Goal: Transaction & Acquisition: Download file/media

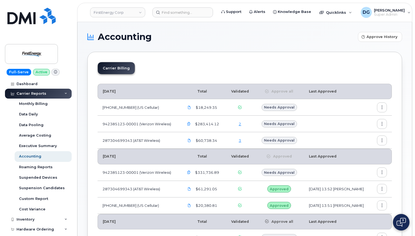
click at [188, 171] on icon "button" at bounding box center [189, 173] width 4 height 4
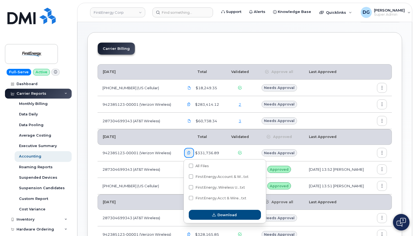
scroll to position [20, 0]
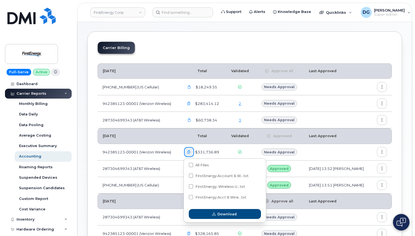
click at [189, 153] on icon "button" at bounding box center [189, 152] width 4 height 4
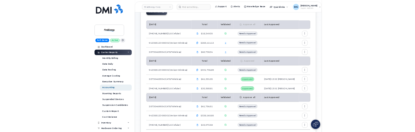
scroll to position [39, 0]
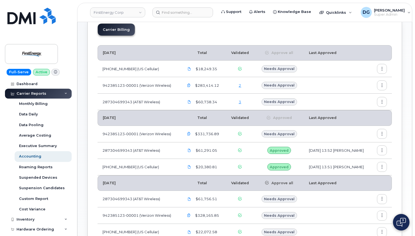
click at [381, 134] on icon "button" at bounding box center [382, 134] width 4 height 4
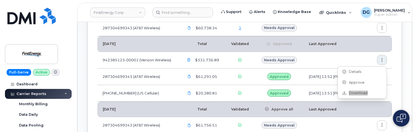
scroll to position [116, 0]
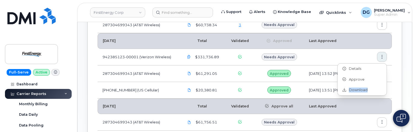
click at [187, 57] on icon "button" at bounding box center [189, 57] width 4 height 4
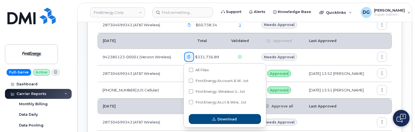
click at [187, 57] on icon "button" at bounding box center [189, 57] width 4 height 4
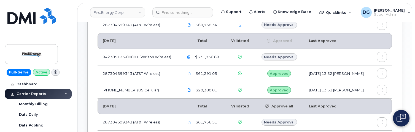
click at [187, 57] on icon "button" at bounding box center [189, 57] width 4 height 4
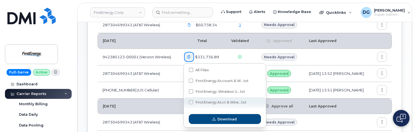
click at [191, 102] on span at bounding box center [191, 102] width 4 height 4
click at [185, 102] on input "FirstEnergy.Acct & Wire...txt" at bounding box center [183, 102] width 3 height 3
checkbox input "true"
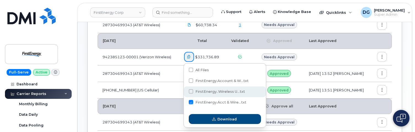
click at [191, 91] on span at bounding box center [191, 91] width 4 height 4
click at [185, 91] on input "FirstEnergy..Wireless U...txt" at bounding box center [183, 91] width 3 height 3
checkbox input "true"
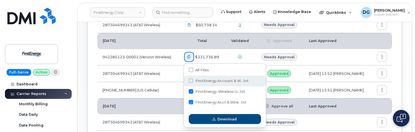
click at [192, 82] on span at bounding box center [191, 80] width 4 height 4
click at [185, 82] on input "FirstEnergy.Account & W...txt" at bounding box center [183, 80] width 3 height 3
checkbox input "false"
checkbox input "true"
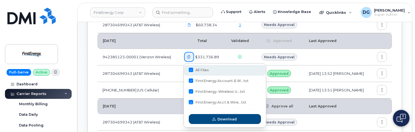
click at [192, 70] on span at bounding box center [191, 70] width 4 height 4
click at [185, 70] on input "All Files" at bounding box center [183, 70] width 3 height 3
checkbox input "false"
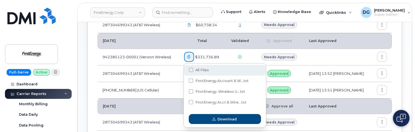
checkbox input "false"
click at [191, 67] on div "All Files" at bounding box center [225, 70] width 82 height 11
checkbox input "true"
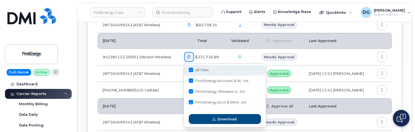
checkbox input "true"
click at [191, 69] on span at bounding box center [191, 70] width 4 height 4
click at [185, 69] on input "All Files" at bounding box center [183, 70] width 3 height 3
checkbox input "false"
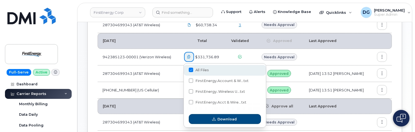
checkbox input "false"
click at [190, 58] on button "button" at bounding box center [189, 57] width 10 height 10
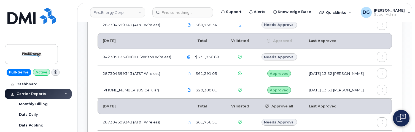
click at [188, 58] on icon "button" at bounding box center [189, 57] width 4 height 4
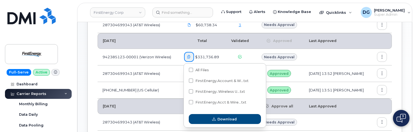
click at [188, 58] on icon "button" at bounding box center [189, 57] width 4 height 4
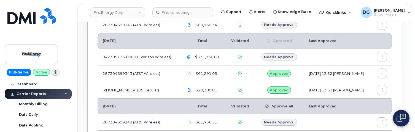
click at [181, 62] on td "$331,736.89" at bounding box center [202, 57] width 47 height 17
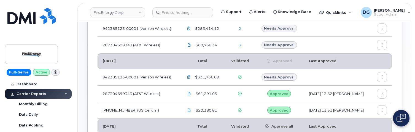
scroll to position [104, 0]
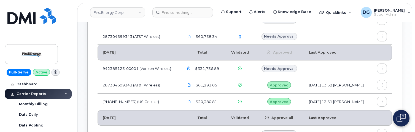
click at [188, 68] on icon "button" at bounding box center [189, 69] width 4 height 4
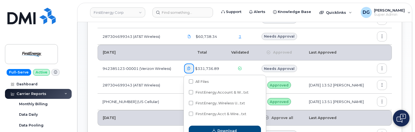
click at [188, 68] on icon "button" at bounding box center [189, 69] width 4 height 4
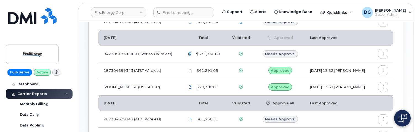
scroll to position [120, 0]
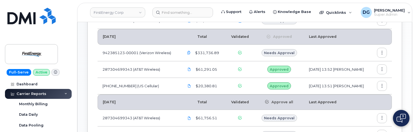
click at [382, 54] on icon "button" at bounding box center [382, 53] width 4 height 4
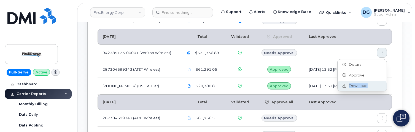
click at [362, 85] on span "Download" at bounding box center [356, 85] width 21 height 5
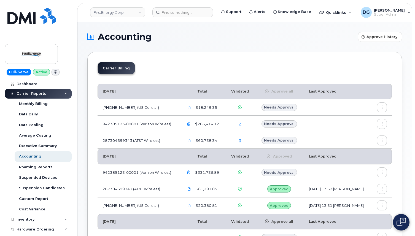
click at [189, 122] on icon "button" at bounding box center [189, 124] width 4 height 4
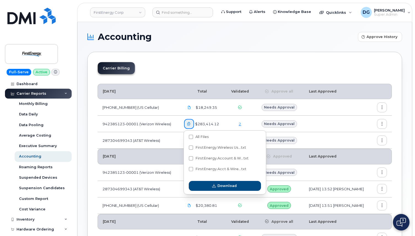
click at [189, 122] on icon "button" at bounding box center [189, 124] width 4 height 4
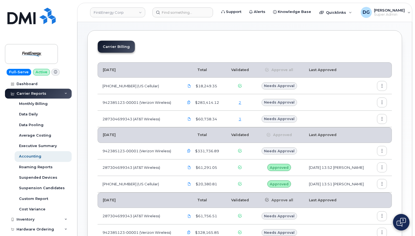
scroll to position [30, 0]
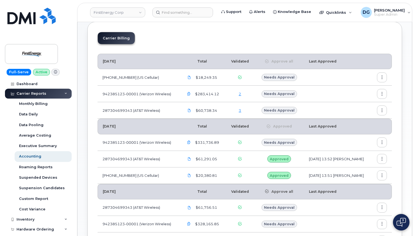
click at [188, 145] on button "button" at bounding box center [189, 142] width 10 height 10
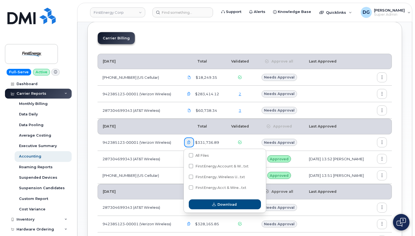
click at [188, 144] on button "button" at bounding box center [189, 142] width 10 height 10
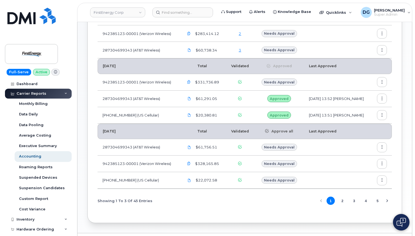
scroll to position [96, 0]
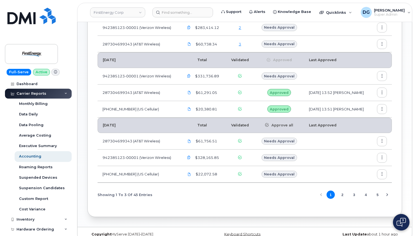
click at [190, 158] on icon "button" at bounding box center [189, 158] width 4 height 4
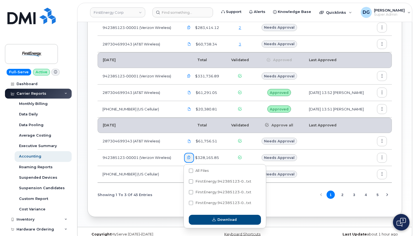
click at [189, 158] on icon "button" at bounding box center [189, 158] width 4 height 4
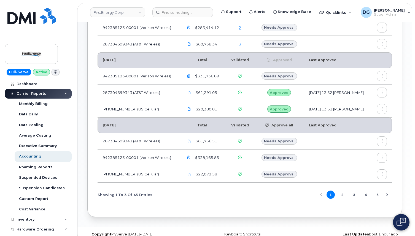
scroll to position [0, 0]
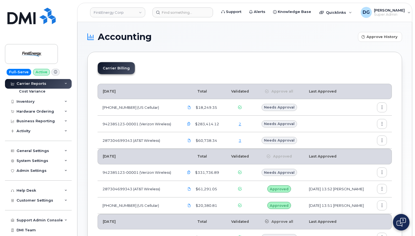
scroll to position [122, 0]
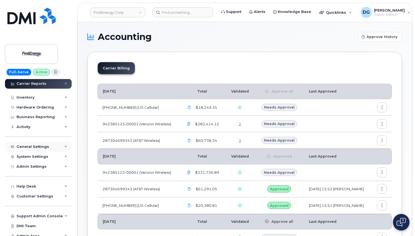
click at [45, 149] on div "General Settings" at bounding box center [33, 147] width 33 height 4
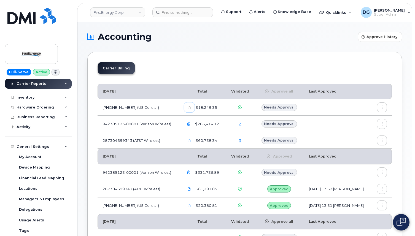
click at [190, 108] on icon at bounding box center [189, 107] width 3 height 3
click at [195, 56] on div "Carrier Billing August 2025 Total Validated Approve all Last Approved 175300282…" at bounding box center [244, 183] width 315 height 262
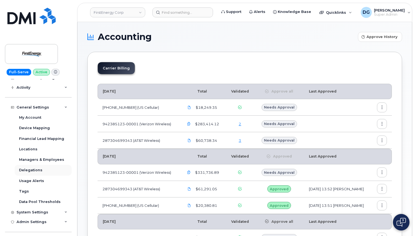
scroll to position [177, 0]
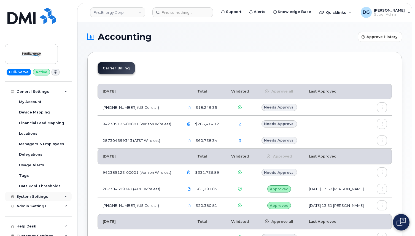
click at [47, 197] on div "System Settings" at bounding box center [38, 197] width 67 height 10
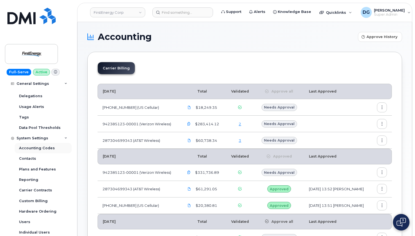
scroll to position [286, 0]
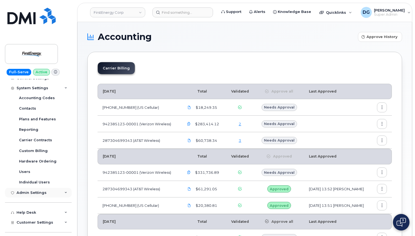
click at [43, 190] on div "Admin Settings" at bounding box center [38, 193] width 67 height 10
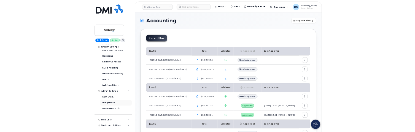
scroll to position [348, 0]
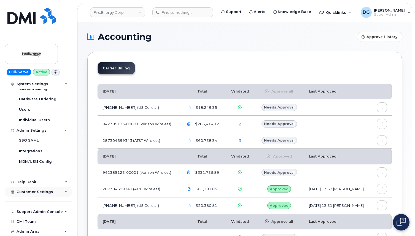
click at [41, 190] on span "Customer Settings" at bounding box center [35, 192] width 37 height 4
click at [33, 202] on div "General" at bounding box center [26, 201] width 15 height 5
click at [188, 123] on icon "button" at bounding box center [189, 124] width 4 height 4
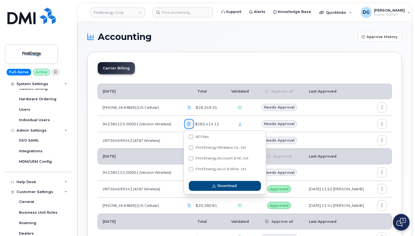
click at [380, 125] on button "button" at bounding box center [382, 124] width 10 height 10
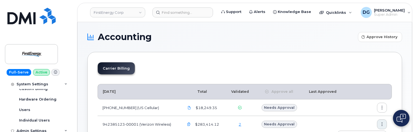
scroll to position [41, 0]
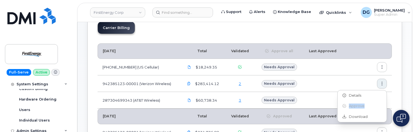
click at [383, 63] on button "button" at bounding box center [382, 67] width 10 height 10
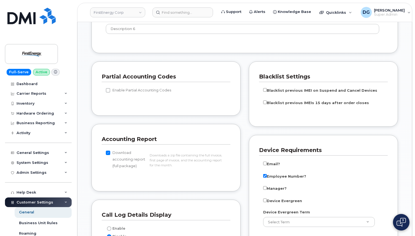
scroll to position [491, 0]
